Goal: Information Seeking & Learning: Learn about a topic

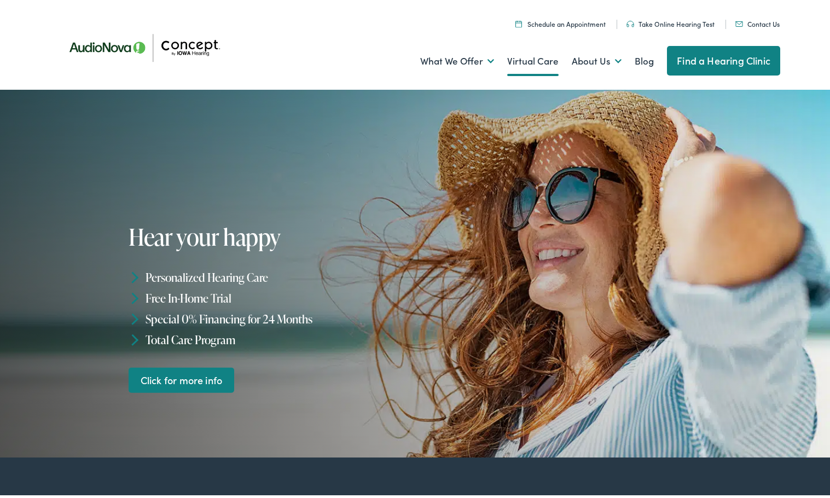
click at [545, 64] on link "Virtual Care" at bounding box center [532, 59] width 51 height 40
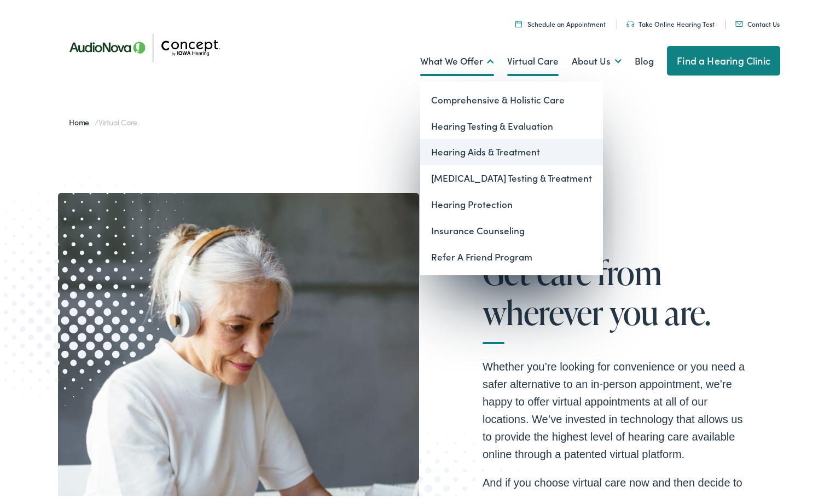
click at [476, 145] on link "Hearing Aids & Treatment" at bounding box center [511, 150] width 183 height 26
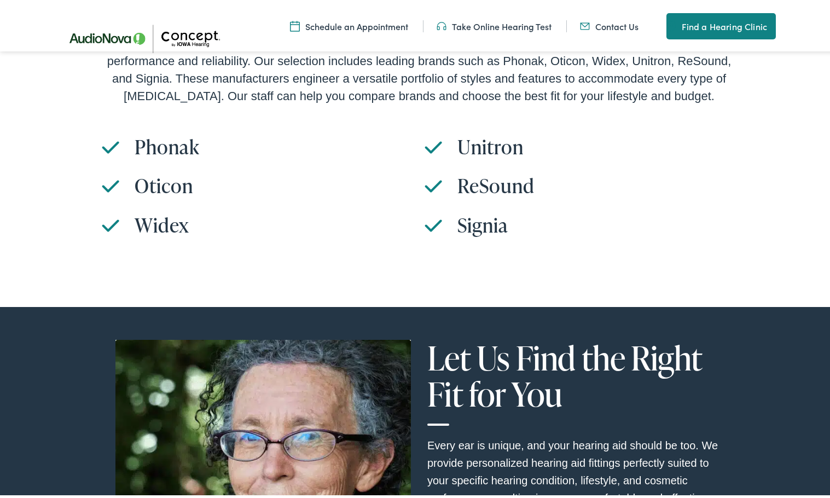
scroll to position [3446, 0]
